Goal: Navigation & Orientation: Find specific page/section

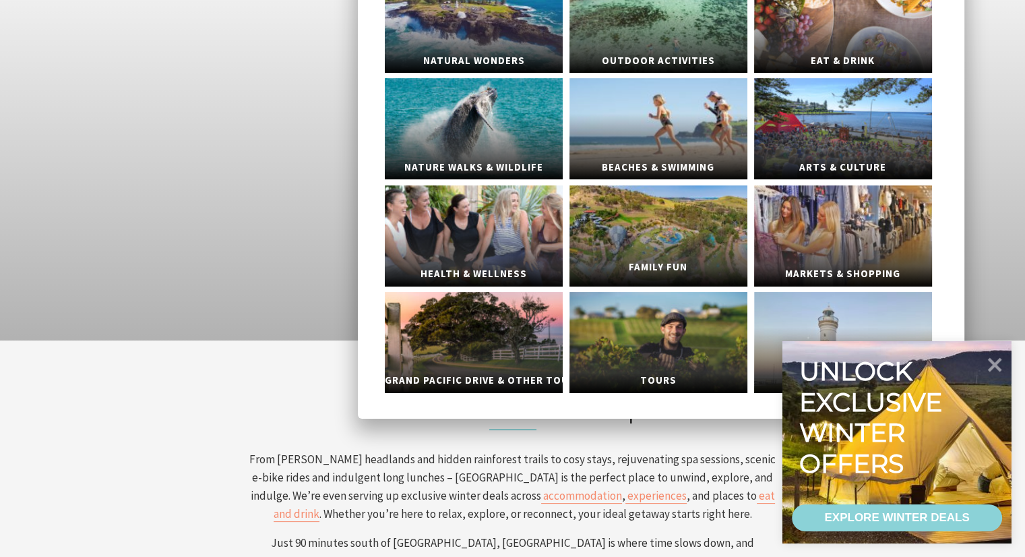
scroll to position [133, 0]
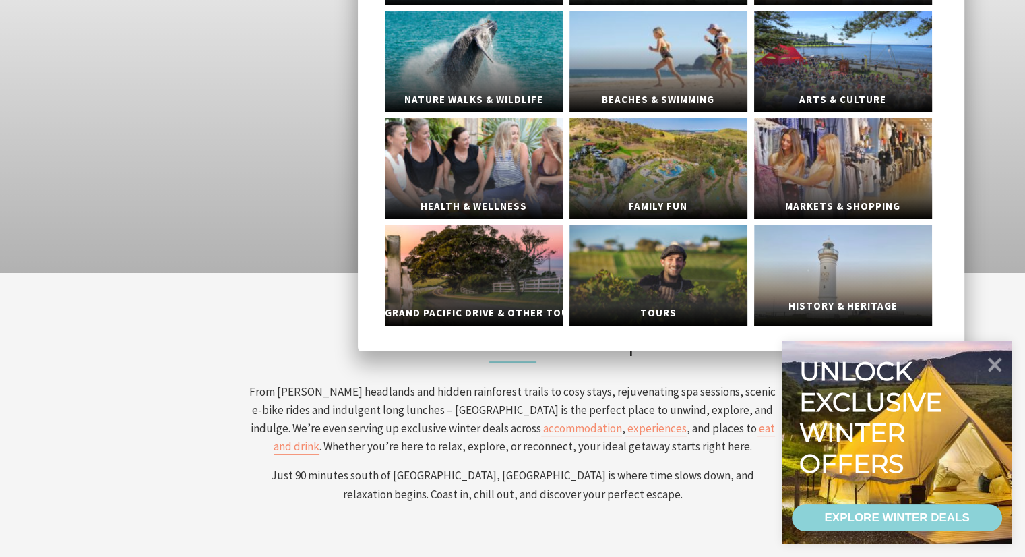
click at [801, 231] on link "History & Heritage" at bounding box center [843, 274] width 178 height 101
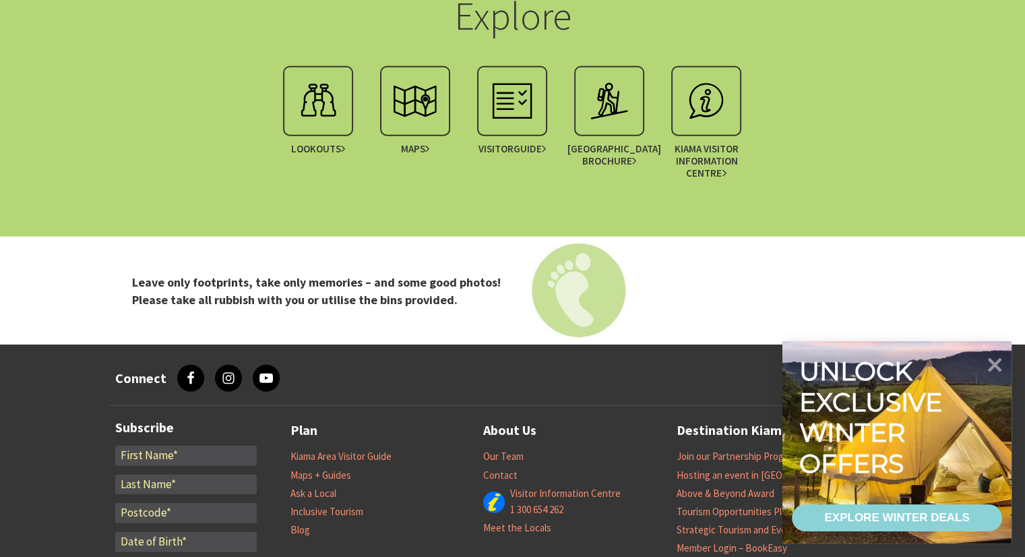
scroll to position [3765, 0]
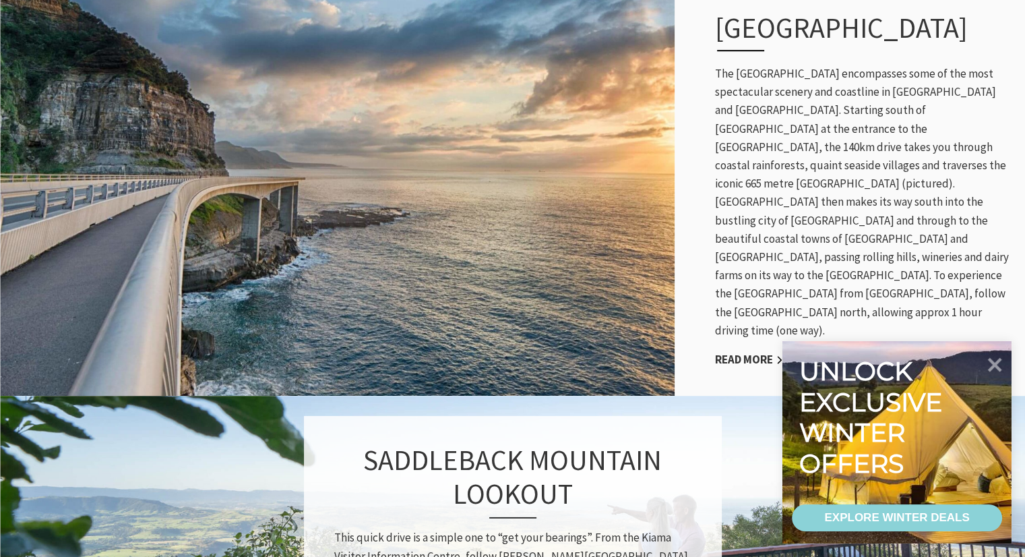
scroll to position [738, 0]
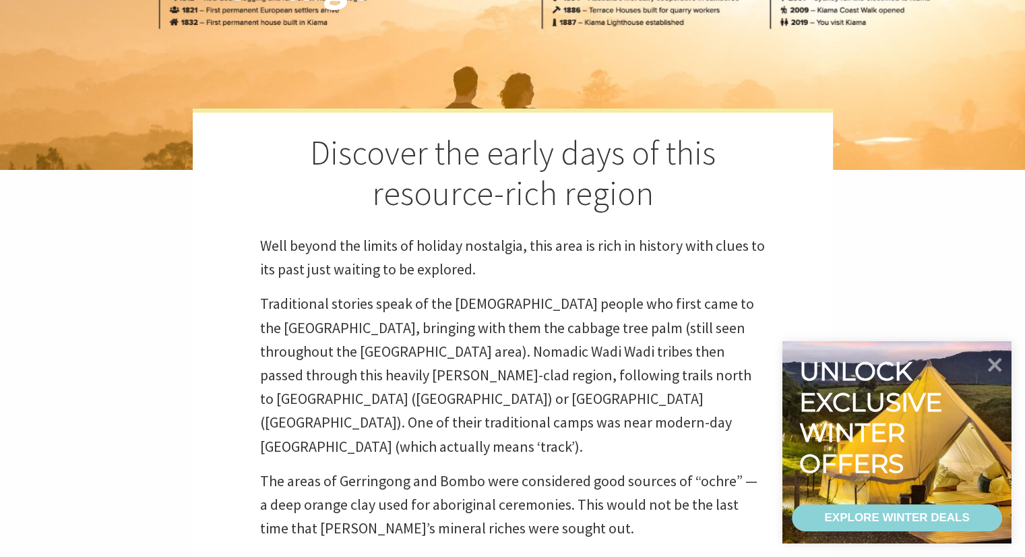
scroll to position [269, 0]
click at [994, 371] on icon at bounding box center [994, 364] width 32 height 32
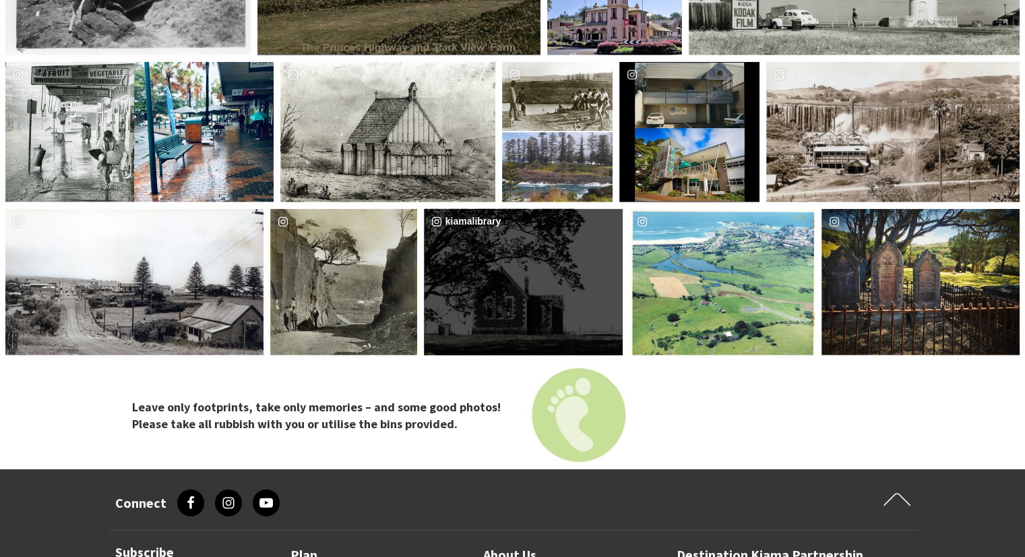
scroll to position [3649, 0]
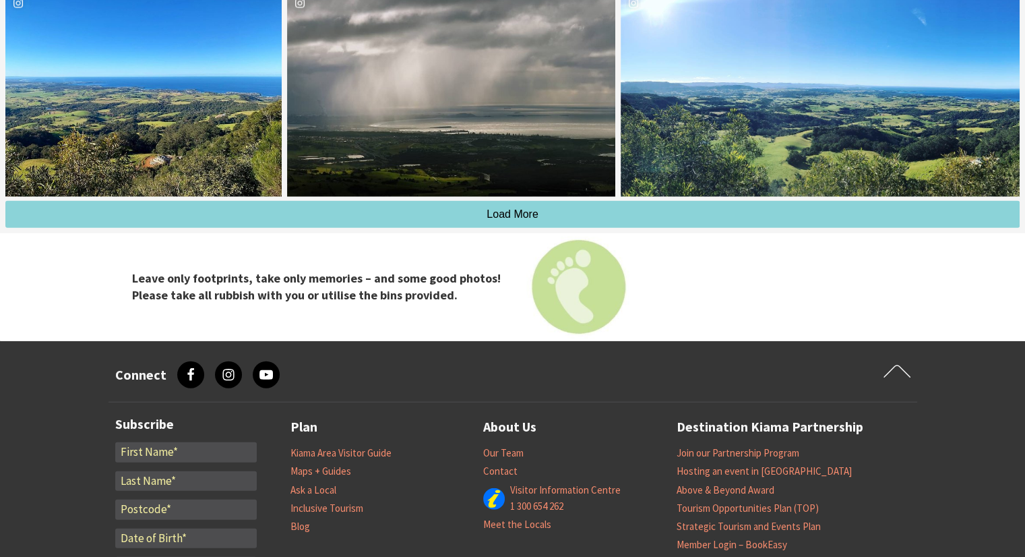
scroll to position [3155, 0]
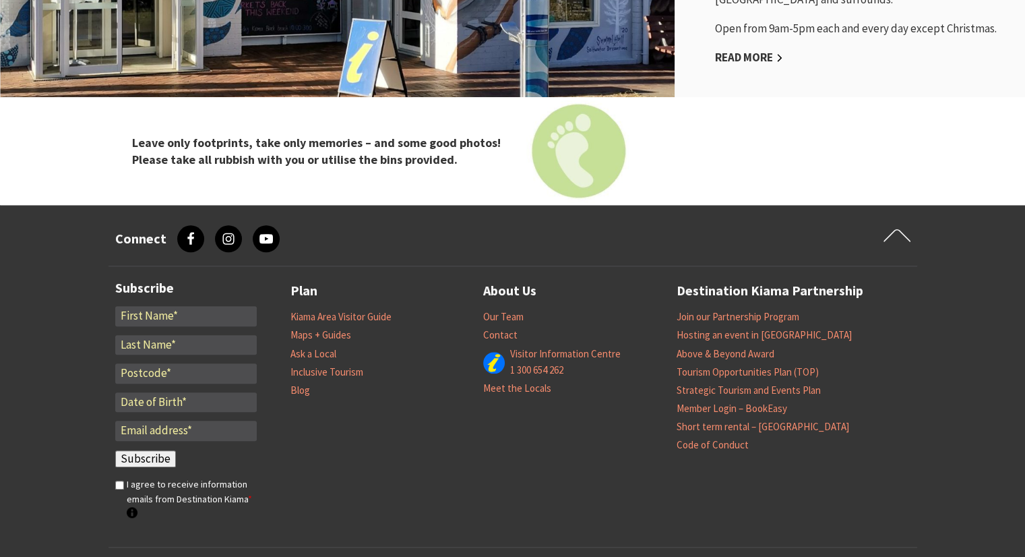
scroll to position [1360, 0]
